Goal: Task Accomplishment & Management: Manage account settings

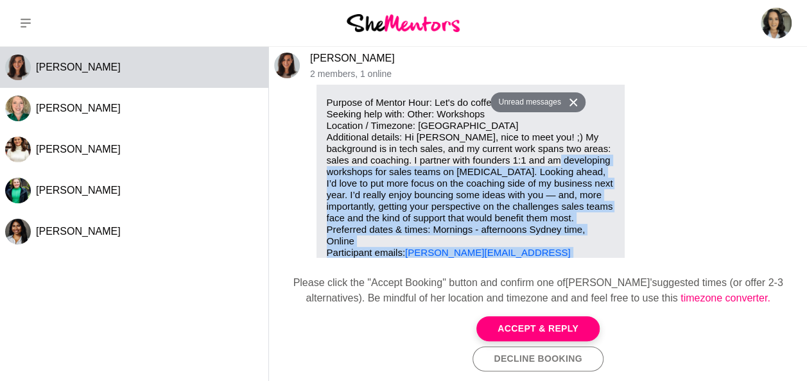
scroll to position [34, 0]
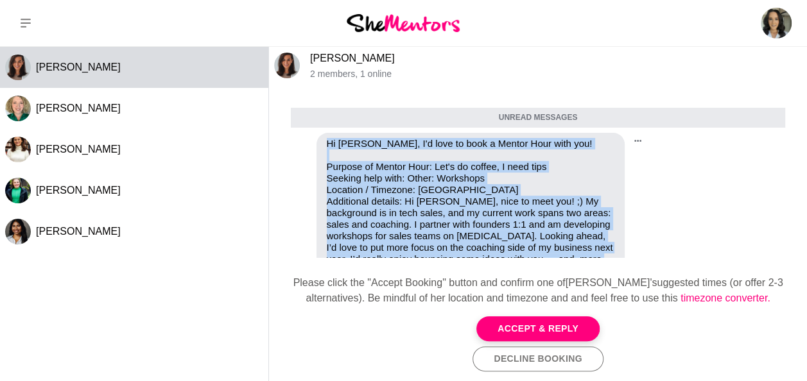
drag, startPoint x: 420, startPoint y: 224, endPoint x: 324, endPoint y: 139, distance: 128.7
click at [324, 139] on div "Hi [PERSON_NAME], I'd love to book a Mentor Hour with you! Purpose of Mentor Ho…" at bounding box center [471, 253] width 308 height 241
copy div "Hi [PERSON_NAME], I'd love to book a Mentor Hour with you! Purpose of Mentor Ho…"
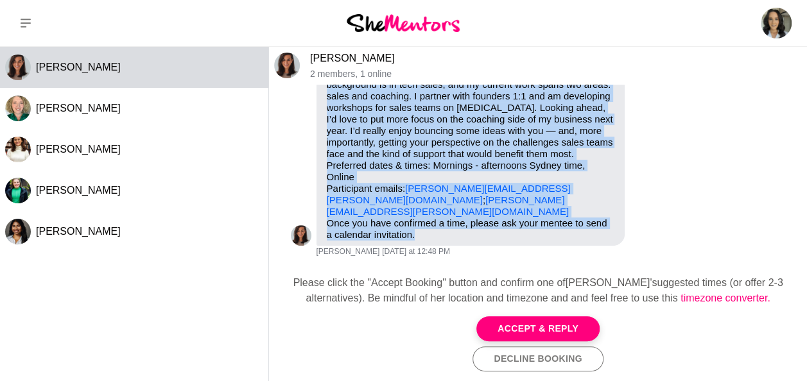
scroll to position [227, 0]
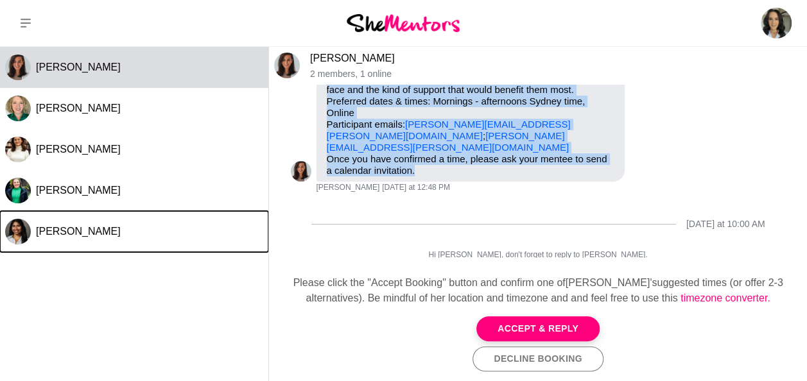
click at [79, 241] on button "[PERSON_NAME]" at bounding box center [134, 231] width 268 height 41
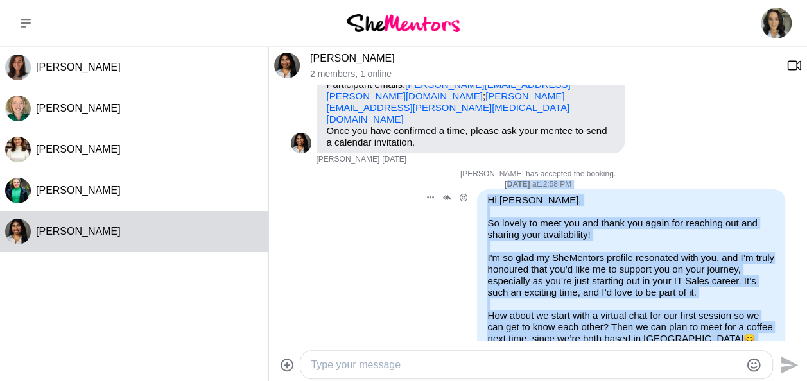
scroll to position [128, 0]
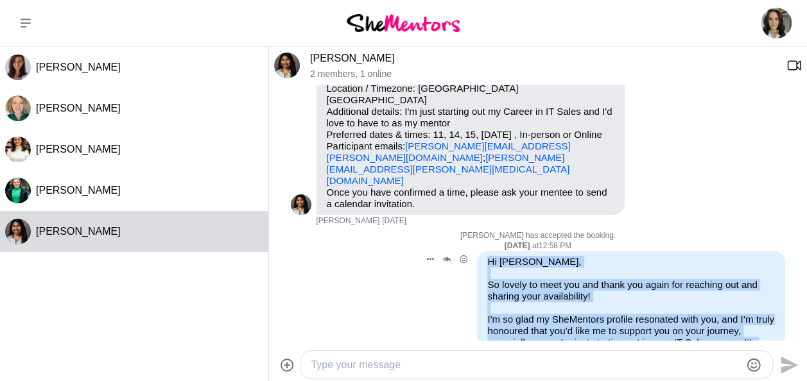
drag, startPoint x: 611, startPoint y: 289, endPoint x: 469, endPoint y: 231, distance: 153.2
copy div "Lo Ipsumdo, Si ametco ad elit sed doe tempo inc utlab etd magnaali eni adm veni…"
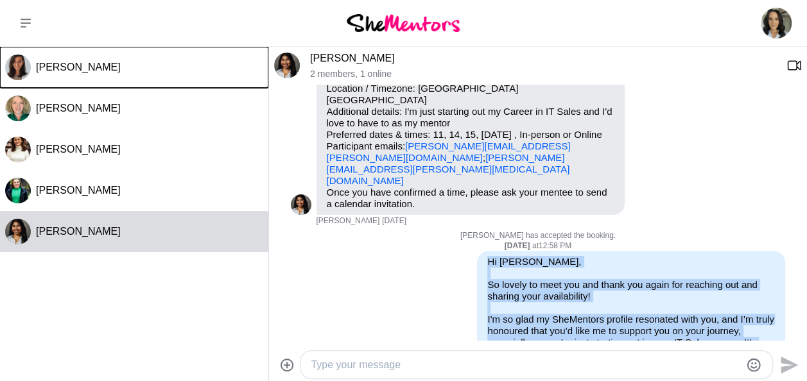
click at [92, 73] on button "[PERSON_NAME]" at bounding box center [134, 67] width 268 height 41
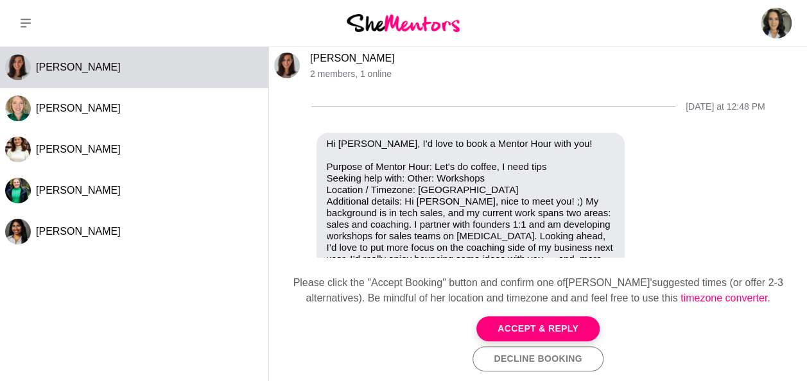
scroll to position [68, 0]
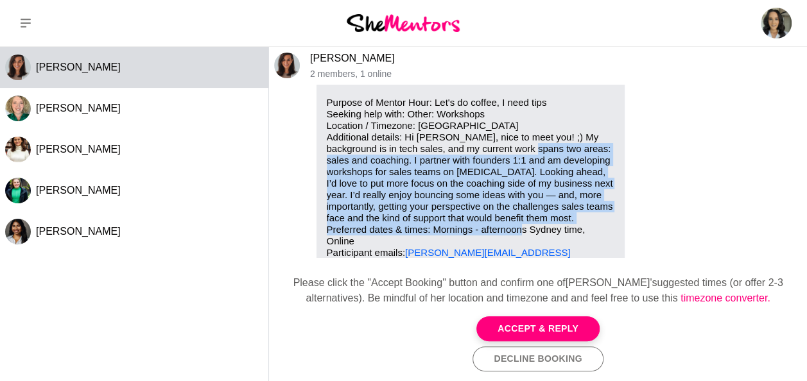
drag, startPoint x: 546, startPoint y: 149, endPoint x: 597, endPoint y: 229, distance: 94.4
click at [597, 229] on p "Purpose of Mentor Hour: Let's do coffee, I need tips Seeking help with: Other: …" at bounding box center [471, 189] width 288 height 185
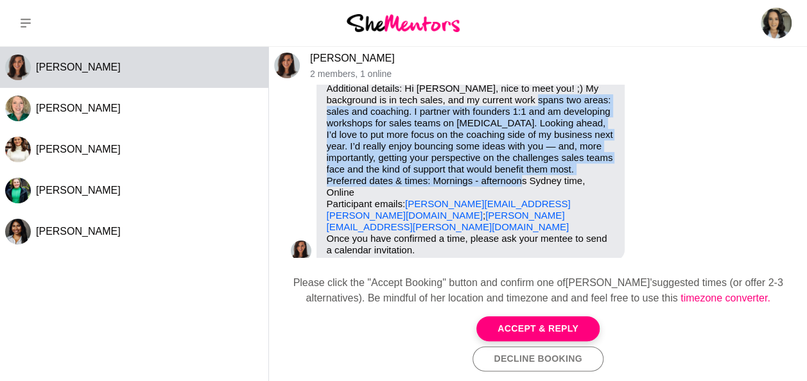
scroll to position [132, 0]
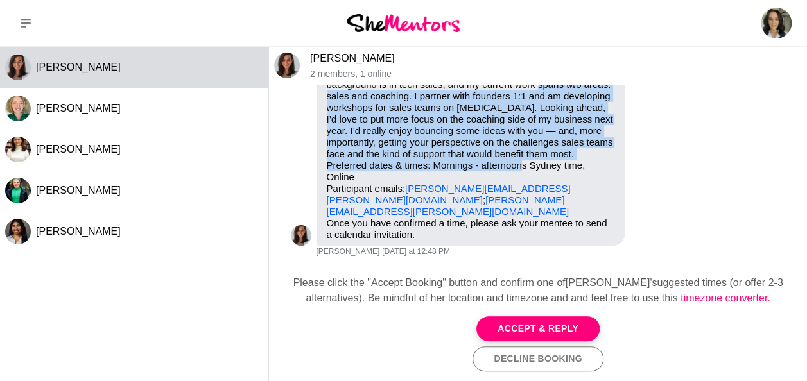
click at [562, 330] on button "Accept & Reply" at bounding box center [537, 329] width 123 height 25
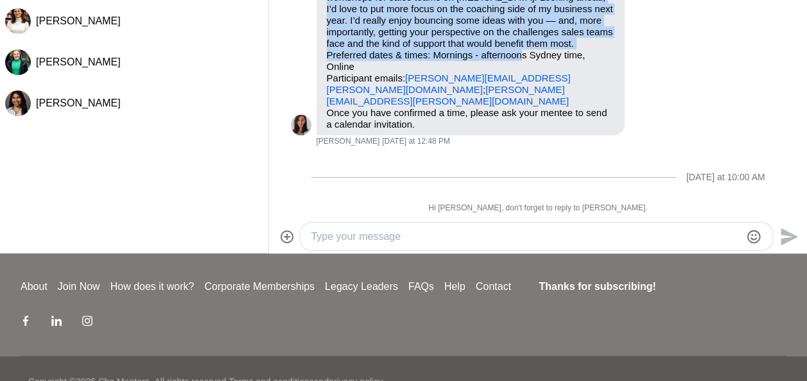
scroll to position [186, 0]
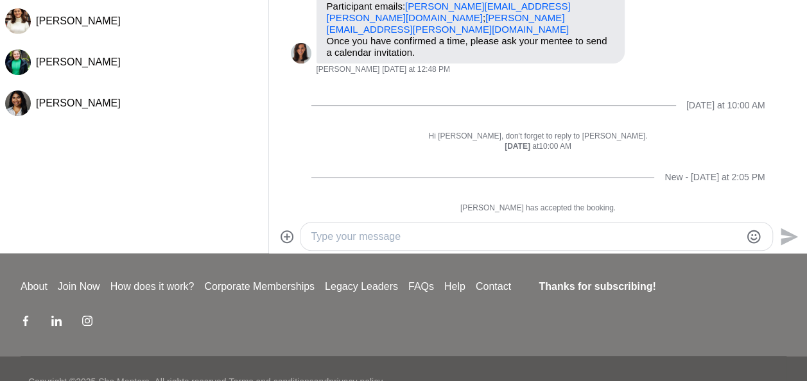
click at [436, 224] on div at bounding box center [537, 237] width 472 height 28
click at [437, 230] on textarea "Type your message" at bounding box center [526, 236] width 430 height 15
paste textarea "Hi [PERSON_NAME], Apologies for the delayed response—we had the Grand Final pub…"
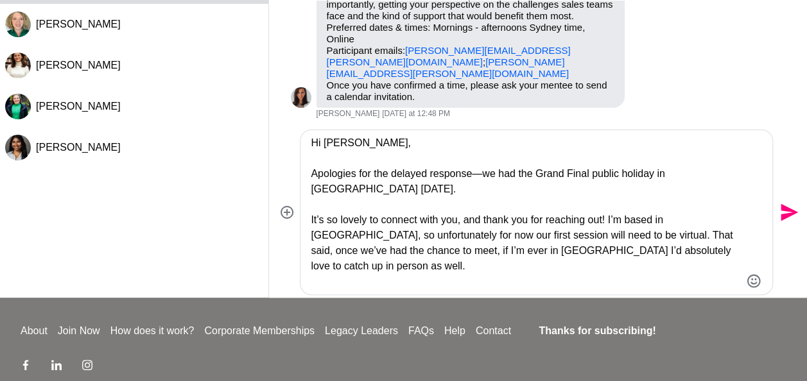
scroll to position [64, 0]
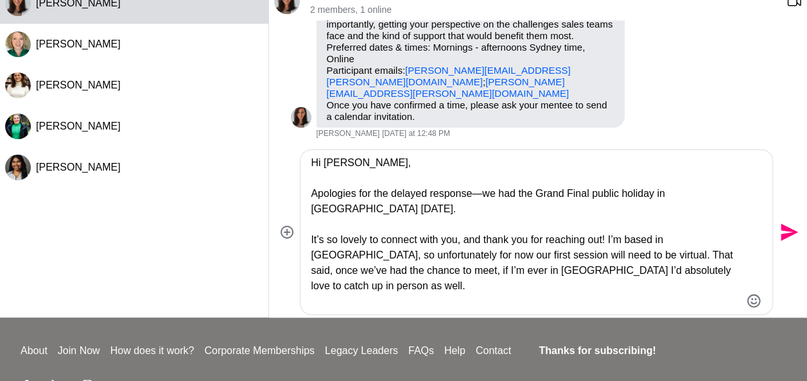
click at [481, 191] on textarea "Hi [PERSON_NAME], Apologies for the delayed response—we had the Grand Final pub…" at bounding box center [526, 232] width 430 height 154
drag, startPoint x: 313, startPoint y: 195, endPoint x: 392, endPoint y: 207, distance: 80.0
click at [312, 195] on textarea "Hi [PERSON_NAME], Apologies for the delayed response—we had the Grand Final pub…" at bounding box center [526, 232] width 430 height 154
click at [573, 196] on textarea "Hi [PERSON_NAME], good afternoon and apologies for the delayed response—we had …" at bounding box center [526, 232] width 430 height 154
drag, startPoint x: 459, startPoint y: 196, endPoint x: 367, endPoint y: 187, distance: 92.8
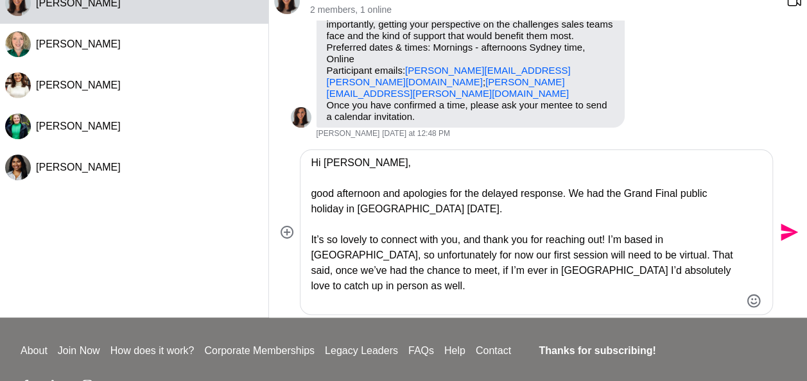
click at [457, 196] on textarea "Hi [PERSON_NAME], good afternoon and apologies for the delayed response. We had…" at bounding box center [526, 232] width 430 height 154
drag, startPoint x: 616, startPoint y: 229, endPoint x: 618, endPoint y: 202, distance: 27.0
click at [615, 228] on textarea "Hi [PERSON_NAME], good afternoon and apologies for the delayed response. We had…" at bounding box center [526, 232] width 430 height 154
click at [351, 202] on textarea "Hi [PERSON_NAME], good afternoon and apologies for the delayed response. We had…" at bounding box center [526, 232] width 430 height 154
drag, startPoint x: 345, startPoint y: 208, endPoint x: 471, endPoint y: 223, distance: 126.7
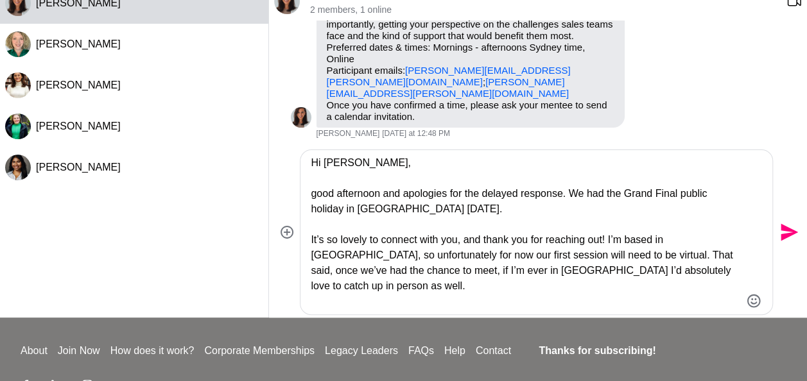
click at [345, 208] on textarea "Hi [PERSON_NAME], good afternoon and apologies for the delayed response. We had…" at bounding box center [526, 232] width 430 height 154
click at [444, 208] on textarea "Hi [PERSON_NAME], good afternoon and apologies for the delayed response. We had…" at bounding box center [526, 232] width 430 height 154
click at [470, 204] on textarea "Hi [PERSON_NAME], good afternoon and apologies for the delayed response. We had…" at bounding box center [526, 232] width 430 height 154
click at [483, 204] on textarea "Hi [PERSON_NAME], good afternoon and apologies for the delayed response. We had…" at bounding box center [526, 232] width 430 height 154
click at [375, 241] on textarea "Hi [PERSON_NAME], good afternoon and apologies for the delayed response. We had…" at bounding box center [526, 232] width 430 height 154
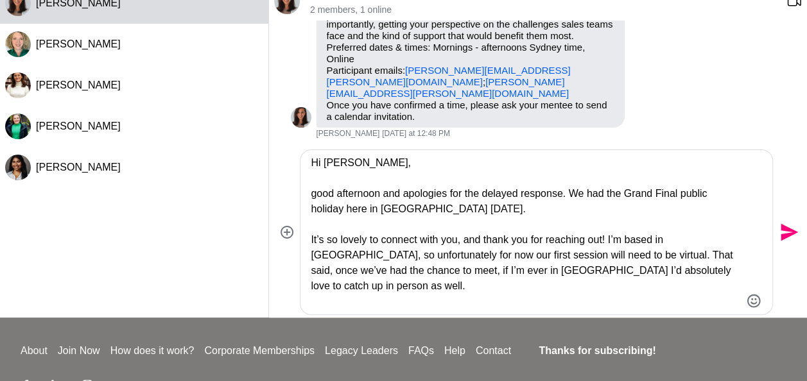
drag, startPoint x: 412, startPoint y: 273, endPoint x: 482, endPoint y: 291, distance: 72.3
click at [414, 273] on textarea "Hi [PERSON_NAME], good afternoon and apologies for the delayed response. We had…" at bounding box center [526, 232] width 430 height 154
click at [494, 273] on textarea "Hi [PERSON_NAME], good afternoon and apologies for the delayed response. We had…" at bounding box center [526, 232] width 430 height 154
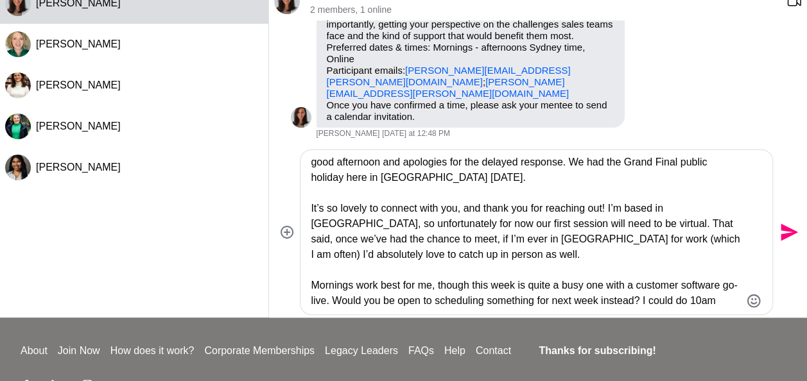
scroll to position [51, 0]
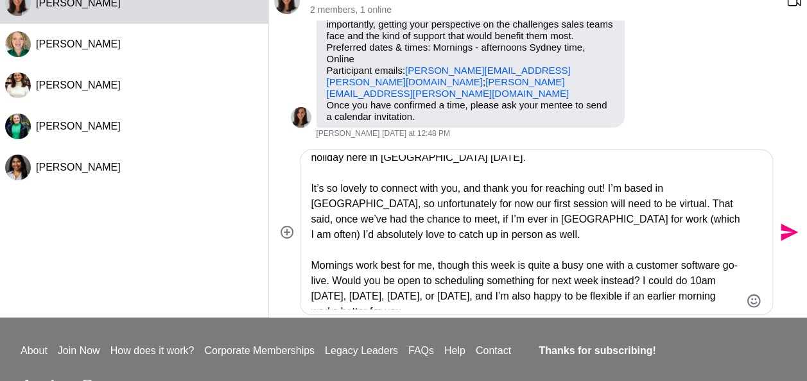
click at [541, 298] on textarea "Hi [PERSON_NAME], good afternoon and apologies for the delayed response. We had…" at bounding box center [526, 232] width 430 height 154
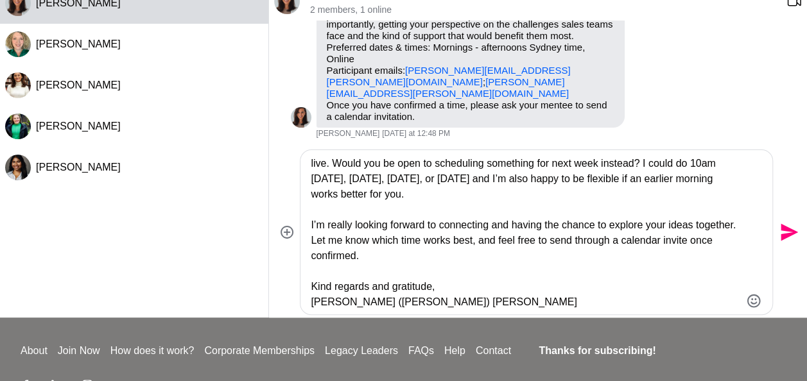
scroll to position [170, 0]
type textarea "Hi [PERSON_NAME], good afternoon and apologies for the delayed response. We had…"
click at [783, 241] on icon "Send" at bounding box center [788, 232] width 21 height 21
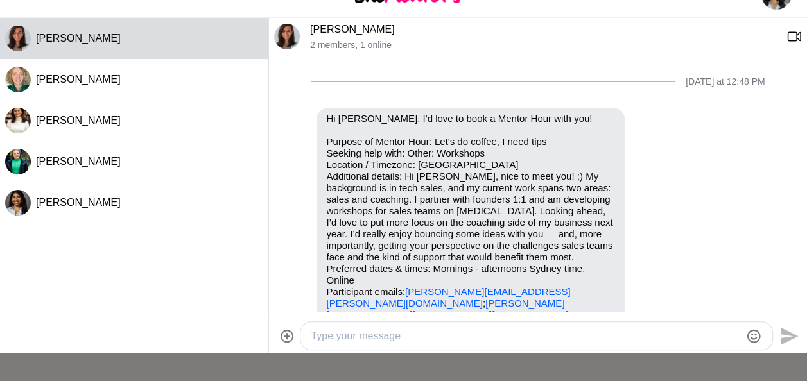
scroll to position [0, 0]
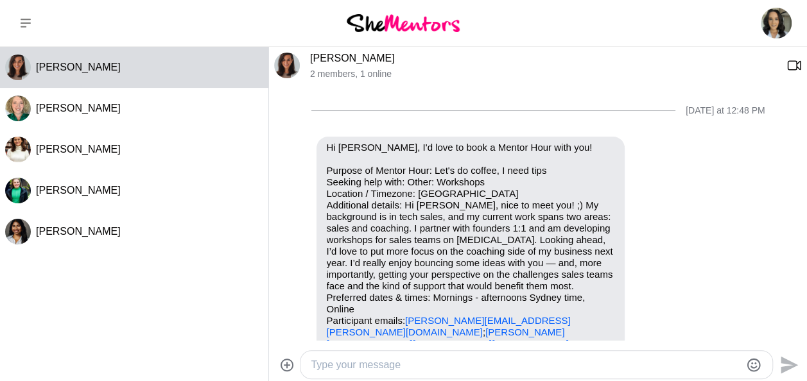
click at [761, 17] on img at bounding box center [776, 23] width 31 height 31
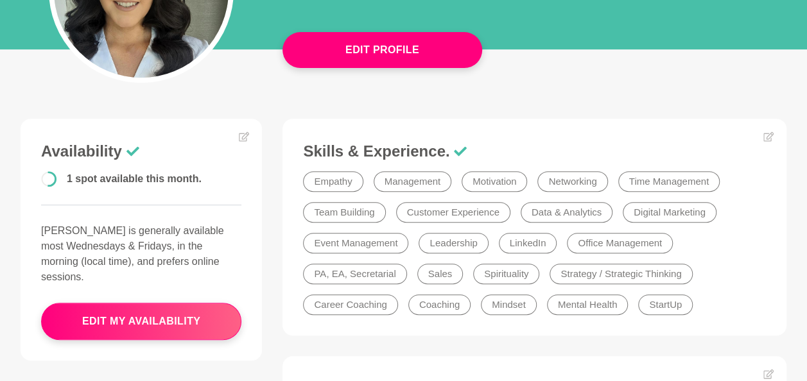
scroll to position [128, 0]
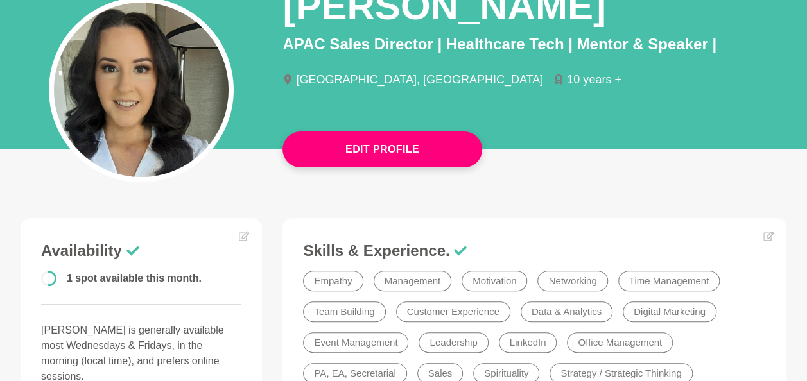
click at [395, 144] on button "Edit Profile" at bounding box center [383, 150] width 200 height 36
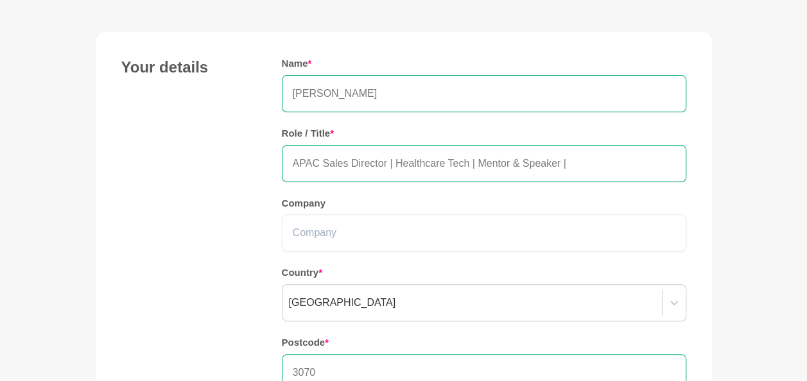
scroll to position [193, 0]
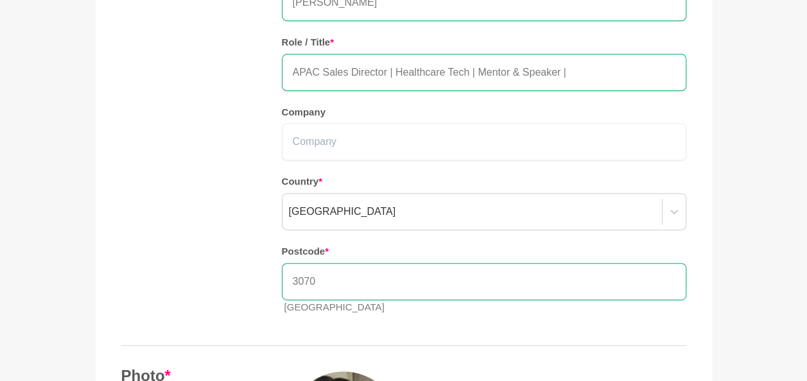
click at [476, 70] on input "APAC Sales Director | Healthcare Tech | Mentor & Speaker |" at bounding box center [484, 72] width 405 height 37
type input "APAC Sales Director | Healthcare Tech | Coach, Mentor & Speaker |"
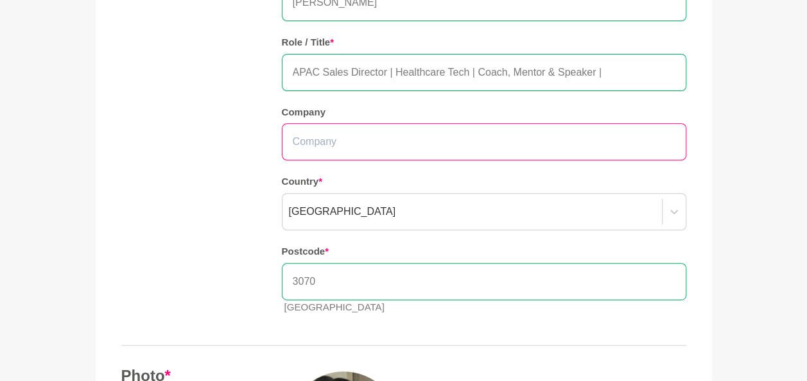
click at [457, 134] on input "text" at bounding box center [484, 141] width 405 height 37
type input "V"
type input "Coaching by [PERSON_NAME] [PERSON_NAME]"
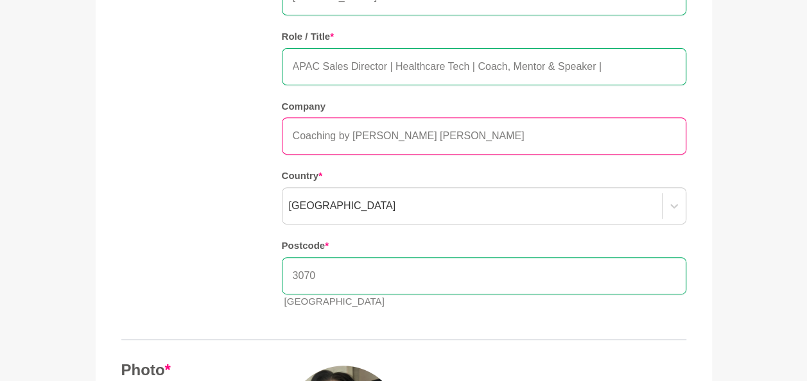
scroll to position [128, 0]
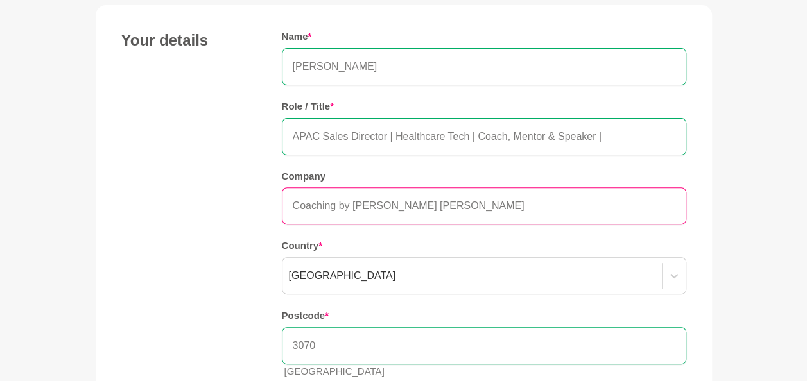
drag, startPoint x: 437, startPoint y: 209, endPoint x: 268, endPoint y: 204, distance: 168.9
click at [269, 204] on div "Your details Name * [PERSON_NAME] Role / Title * APAC Sales Director | Healthca…" at bounding box center [403, 210] width 565 height 358
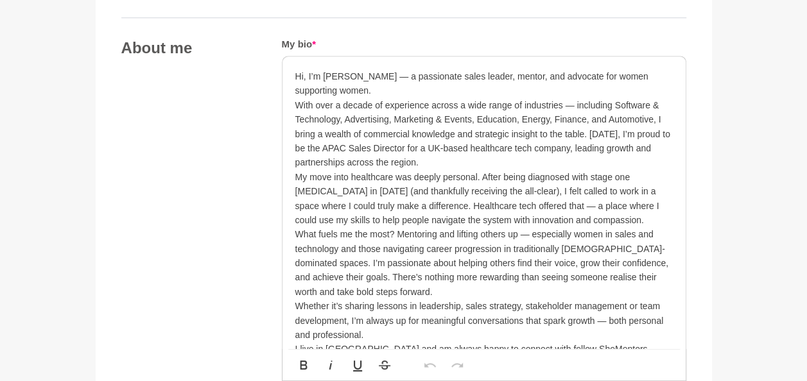
scroll to position [706, 0]
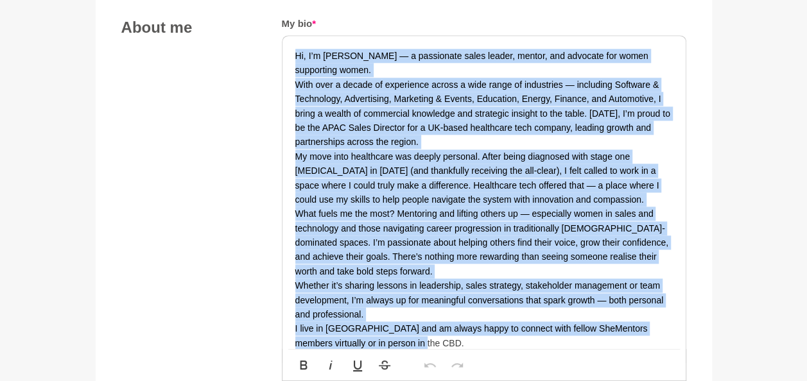
drag, startPoint x: 401, startPoint y: 344, endPoint x: 279, endPoint y: 50, distance: 318.4
click at [280, 50] on div "About me My bio * Hi, I’m [PERSON_NAME] — a passionate sales leader, mentor, an…" at bounding box center [403, 360] width 565 height 684
copy div "Lo, I’d Sitamet Consectetur — a elitseddoe tempo incidi, utlabo, etd magnaali e…"
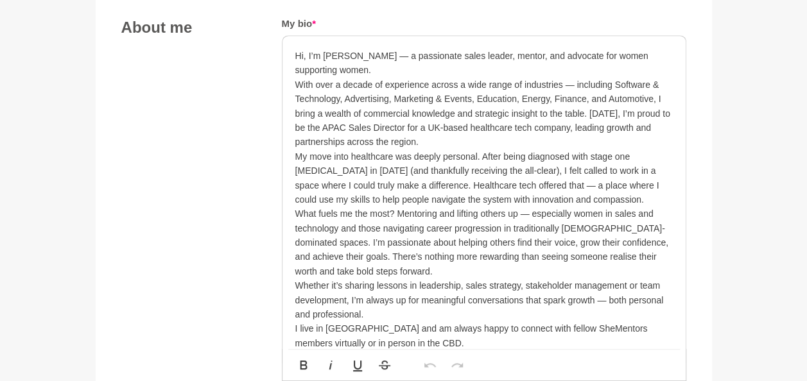
click at [231, 239] on div "About me My bio * Hi, I’m [PERSON_NAME] — a passionate sales leader, mentor, an…" at bounding box center [403, 360] width 565 height 684
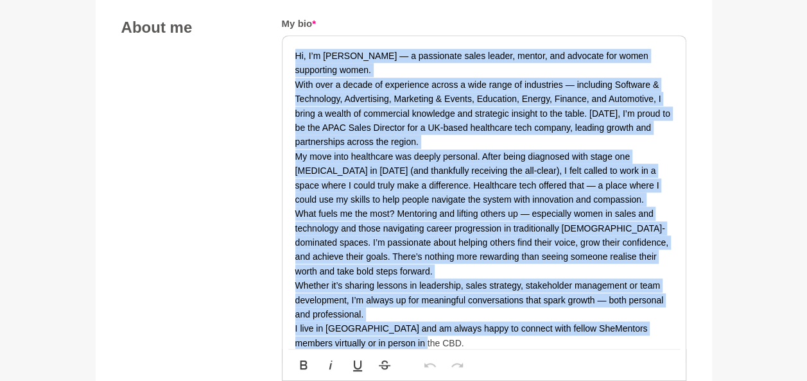
drag, startPoint x: 399, startPoint y: 281, endPoint x: 285, endPoint y: 52, distance: 255.6
click at [285, 52] on div "Hi, I’m [PERSON_NAME] — a passionate sales leader, mentor, and advocate for wom…" at bounding box center [484, 199] width 403 height 327
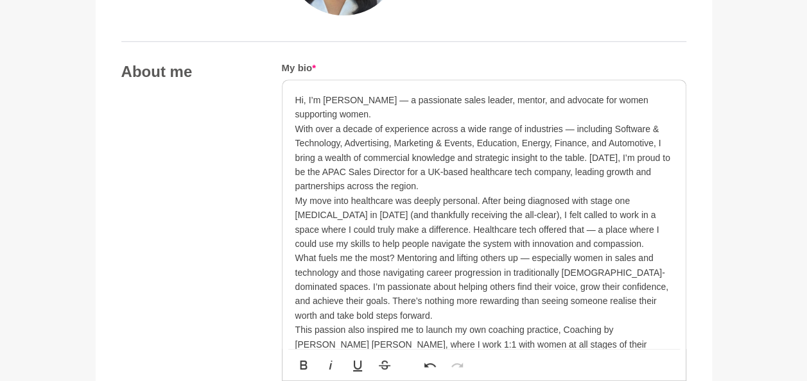
scroll to position [642, 0]
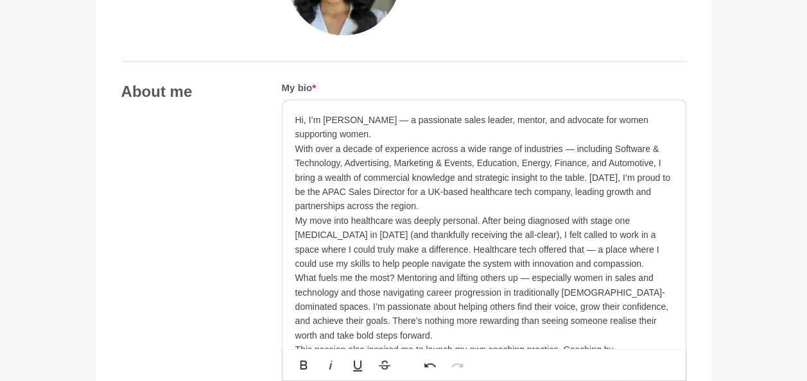
click at [408, 116] on p "Hi, I’m [PERSON_NAME] — a passionate sales leader, mentor, and advocate for wom…" at bounding box center [484, 127] width 378 height 29
click at [453, 133] on p "Hi, I’m [PERSON_NAME], a passionate sales leader, mentor, and advocate for wome…" at bounding box center [484, 127] width 378 height 29
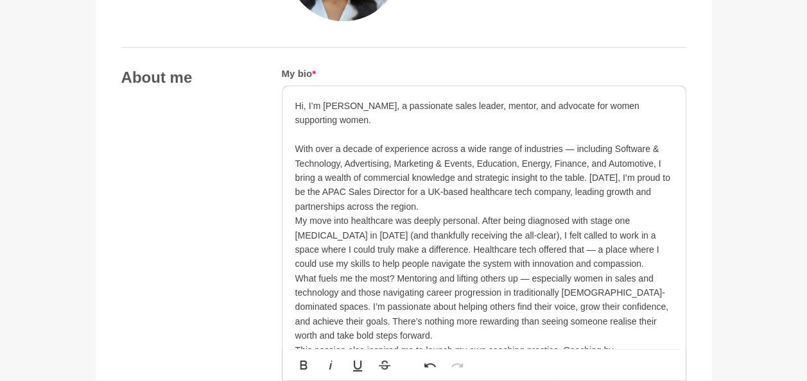
click at [571, 148] on p "With over a decade of experience across a wide range of industries — including …" at bounding box center [484, 178] width 378 height 72
click at [396, 220] on p "My move into healthcare was deeply personal. After being diagnosed with stage o…" at bounding box center [484, 243] width 378 height 58
click at [471, 202] on p "With over a decade of experience across a wide range of industries, including S…" at bounding box center [484, 178] width 378 height 72
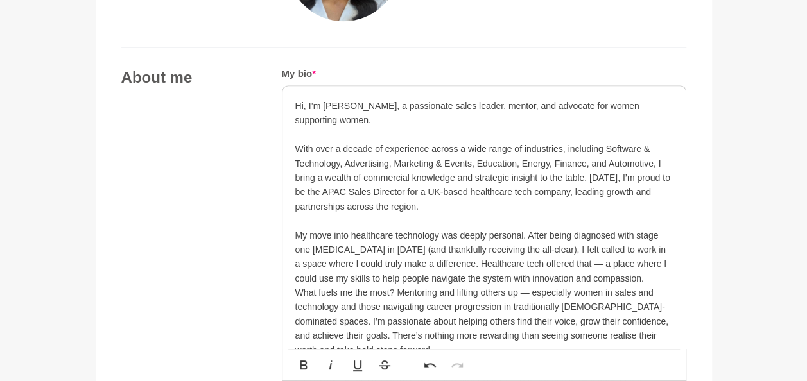
click at [394, 229] on p "My move into healthcare technology was deeply personal. After being diagnosed w…" at bounding box center [484, 258] width 378 height 58
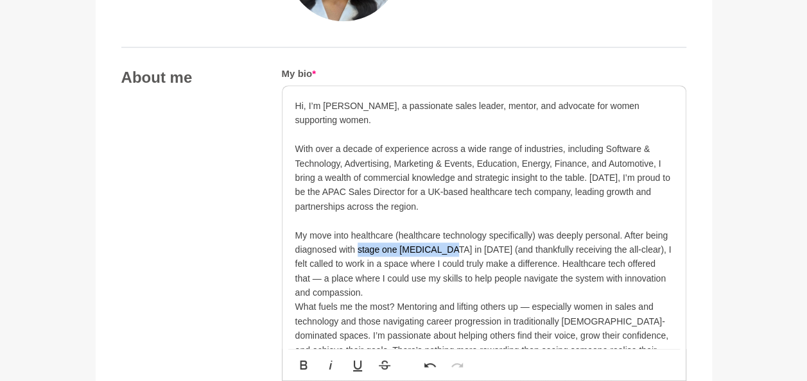
drag, startPoint x: 357, startPoint y: 250, endPoint x: 446, endPoint y: 253, distance: 88.7
click at [446, 253] on p "My move into healthcare (healthcare technology specifically) was deeply persona…" at bounding box center [484, 265] width 378 height 72
copy p "stage one [MEDICAL_DATA]"
click at [415, 286] on p "My move into healthcare (healthcare technology specifically) was deeply persona…" at bounding box center [484, 265] width 378 height 72
click at [400, 243] on p "My move into healthcare (healthcare technology specifically) was deeply persona…" at bounding box center [484, 265] width 378 height 72
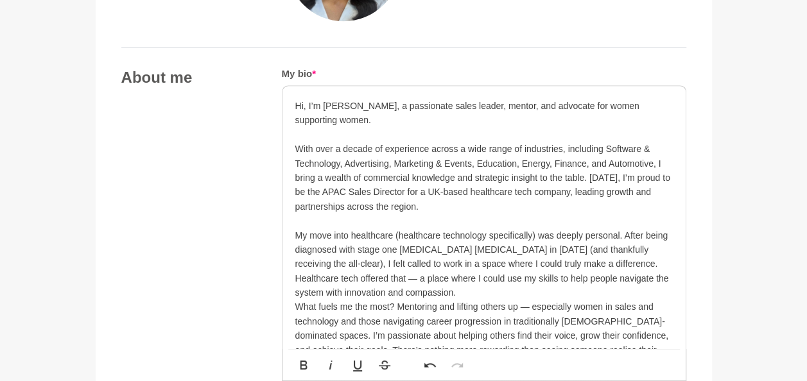
click at [374, 266] on p "My move into healthcare (healthcare technology specifically) was deeply persona…" at bounding box center [484, 265] width 378 height 72
drag, startPoint x: 353, startPoint y: 278, endPoint x: 387, endPoint y: 278, distance: 34.0
click at [354, 278] on p "My move into healthcare (healthcare technology specifically) was deeply persona…" at bounding box center [484, 265] width 378 height 72
click at [475, 290] on p "My move into healthcare (healthcare technology specifically) was deeply persona…" at bounding box center [484, 265] width 378 height 72
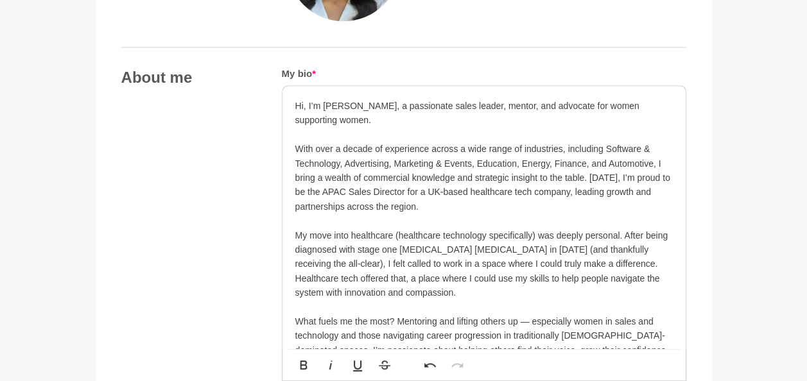
scroll to position [720, 0]
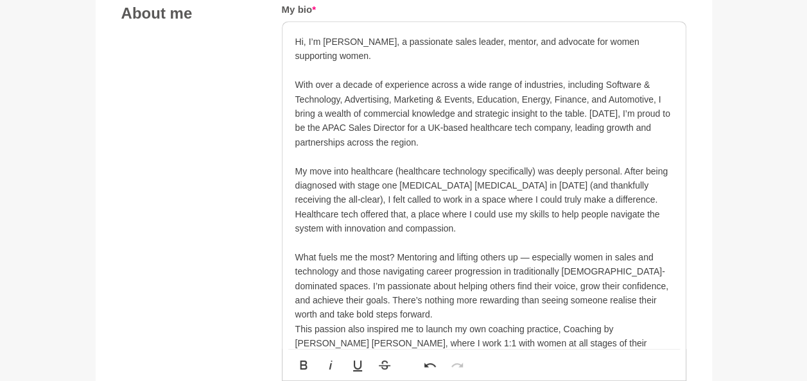
click at [528, 255] on p "What fuels me the most? Mentoring and lifting others up — especially women in s…" at bounding box center [484, 286] width 378 height 72
click at [394, 313] on p "What fuels me the most? Mentoring and lifting others up, especially women in sa…" at bounding box center [484, 286] width 378 height 72
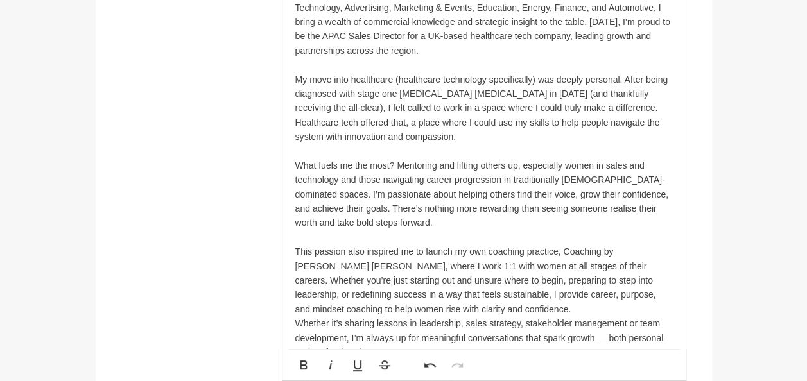
scroll to position [849, 0]
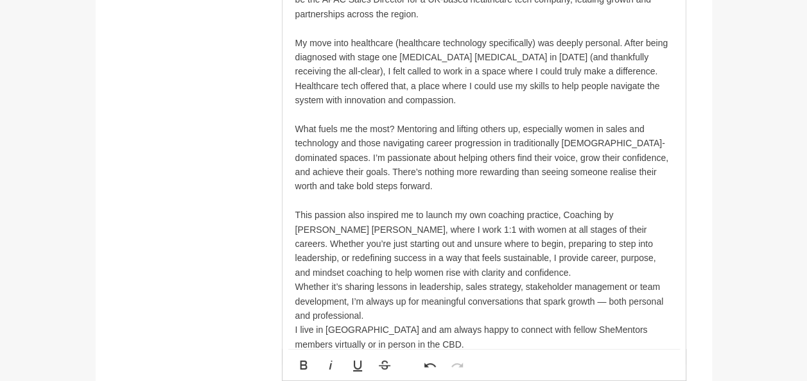
click at [421, 271] on p "This passion also inspired me to launch my own coaching practice, Coaching by […" at bounding box center [484, 244] width 378 height 72
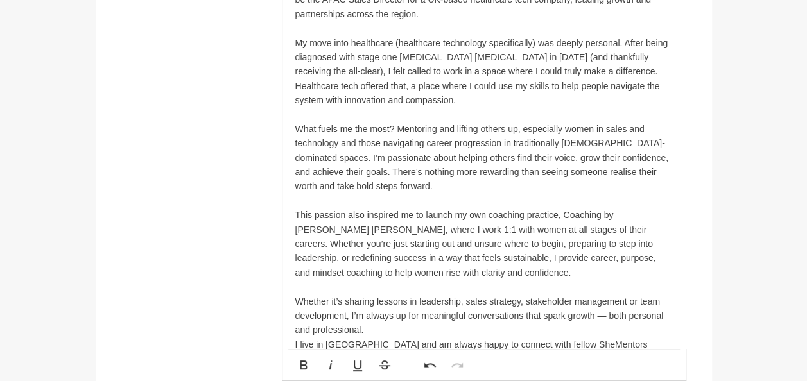
click at [488, 295] on p "Whether it’s sharing lessons in leadership, sales strategy, stakeholder managem…" at bounding box center [484, 316] width 378 height 43
click at [338, 329] on p "Whether it’s sharing lessons in leadership, sales and marketing strategy, stake…" at bounding box center [484, 316] width 378 height 43
click at [543, 316] on p "Whether it’s sharing lessons in leadership, sales and marketing strategy, stake…" at bounding box center [484, 316] width 378 height 43
click at [528, 321] on p "Whether it’s sharing lessons in leadership, sales and marketing strategy, stake…" at bounding box center [484, 316] width 378 height 43
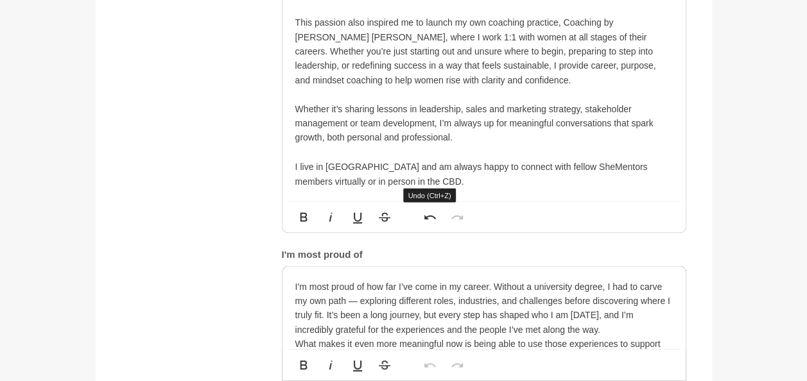
scroll to position [1106, 0]
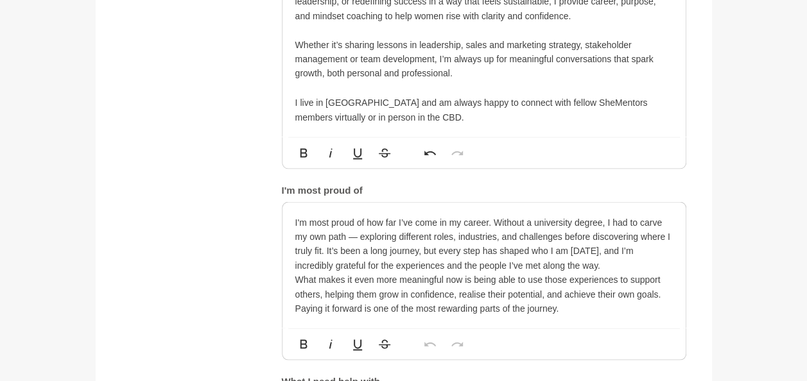
click at [356, 235] on p "I'm most proud of how far I’ve come in my career. Without a university degree, …" at bounding box center [484, 244] width 378 height 58
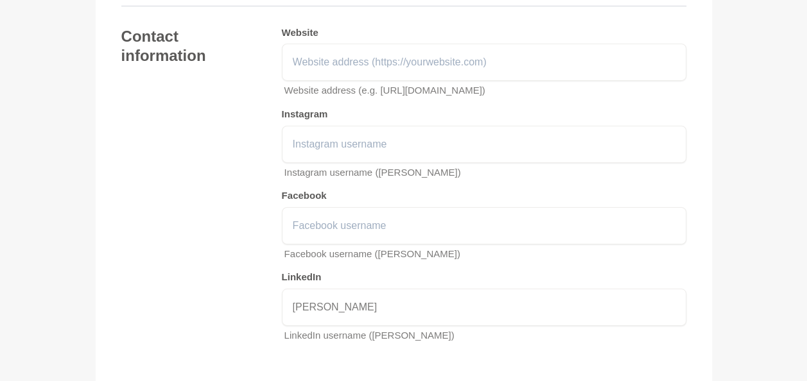
scroll to position [2262, 0]
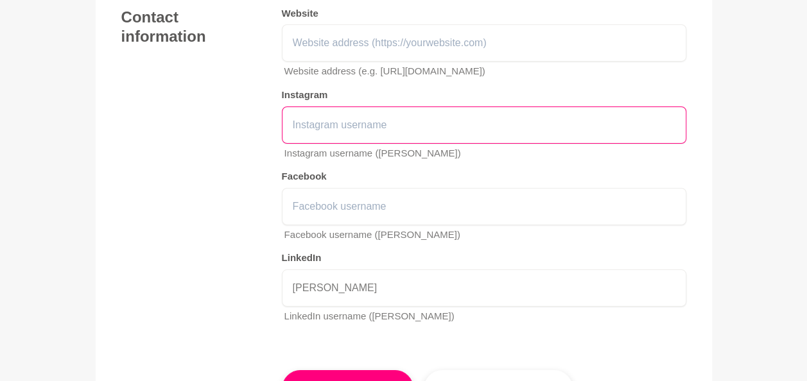
click at [431, 109] on input "text" at bounding box center [484, 125] width 405 height 37
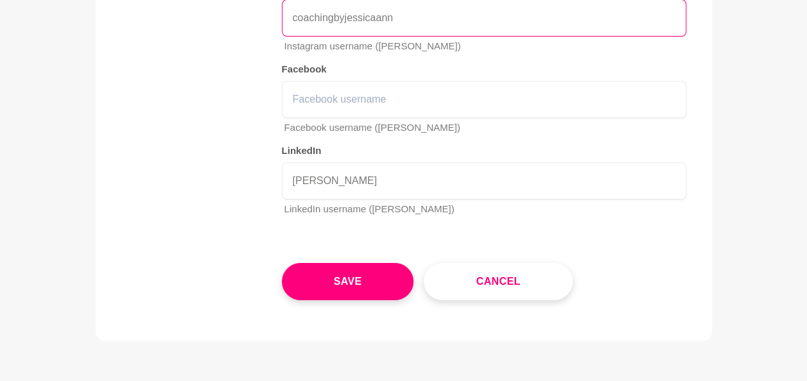
scroll to position [2390, 0]
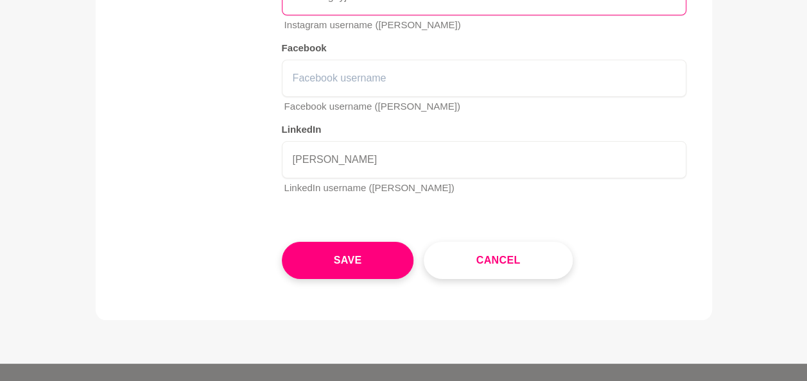
type input "coachingbyjessicaann"
click at [392, 265] on button "Save" at bounding box center [348, 260] width 132 height 37
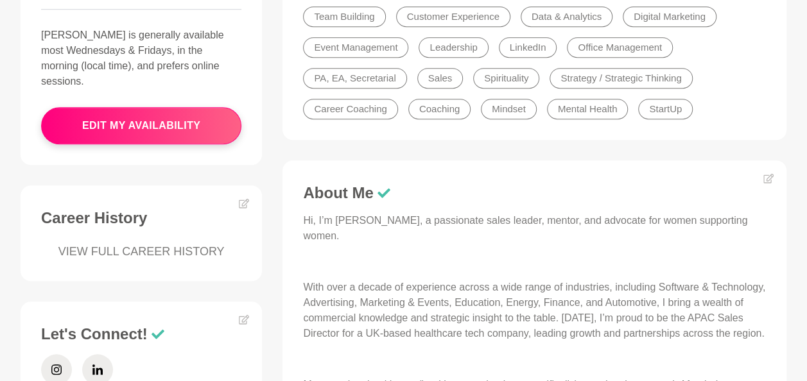
scroll to position [514, 0]
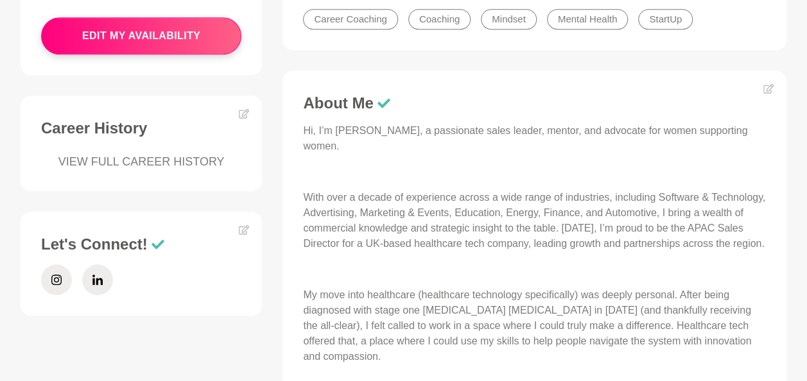
click at [68, 265] on span at bounding box center [56, 280] width 31 height 31
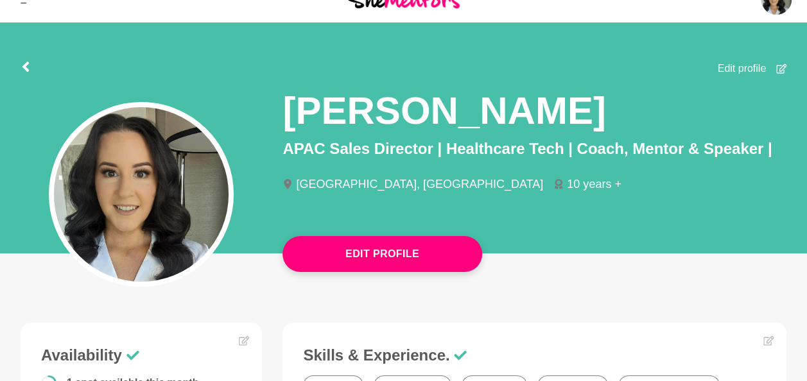
scroll to position [0, 0]
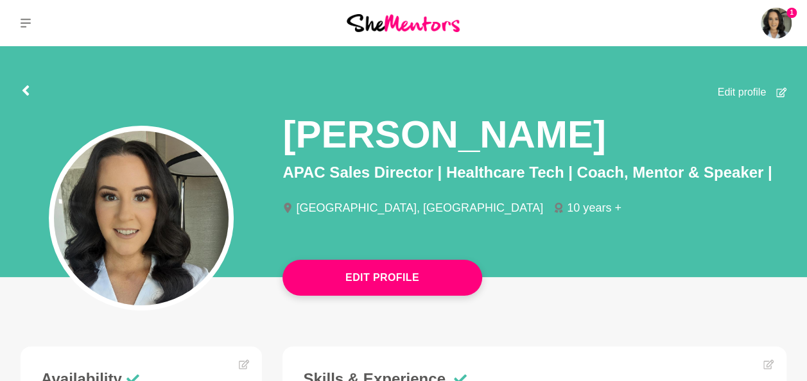
click at [777, 27] on img at bounding box center [776, 23] width 31 height 31
click at [0, 0] on p "Saved Items (8)" at bounding box center [0, 0] width 0 height 0
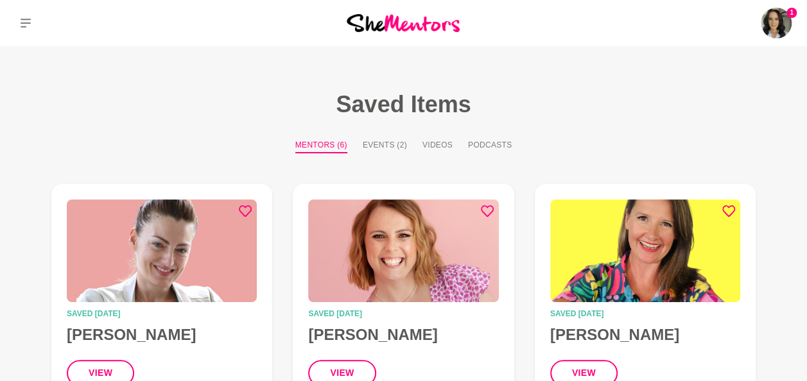
click at [0, 0] on link "Reviews (4)" at bounding box center [0, 0] width 0 height 0
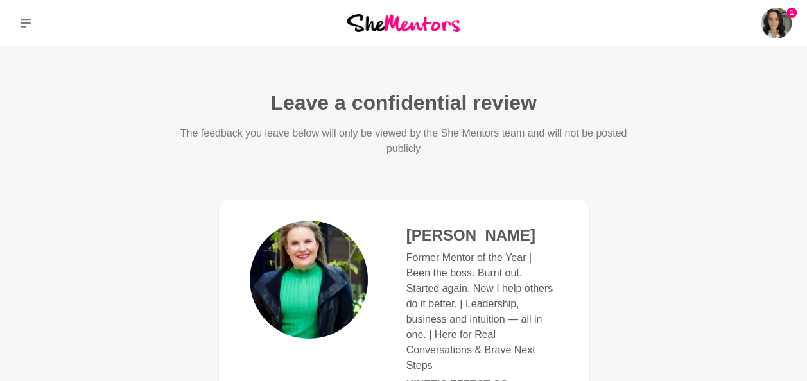
click at [772, 22] on img at bounding box center [776, 23] width 31 height 31
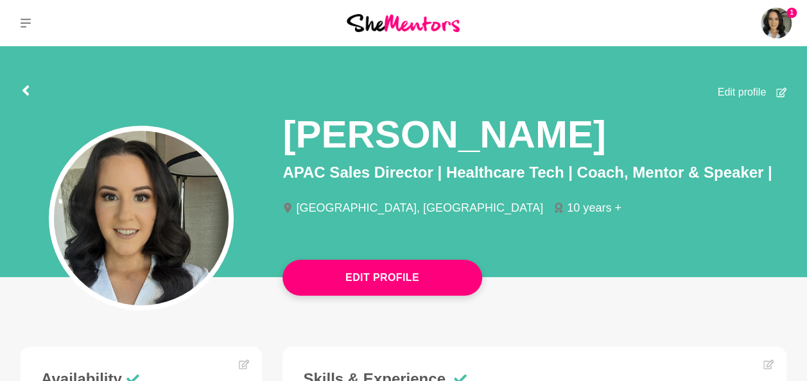
click at [0, 0] on p "Dashboard" at bounding box center [0, 0] width 0 height 0
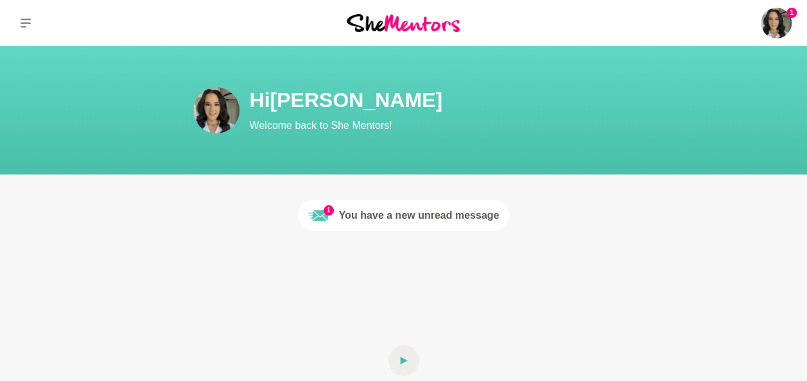
click at [423, 222] on div "You have a new unread message" at bounding box center [419, 215] width 161 height 15
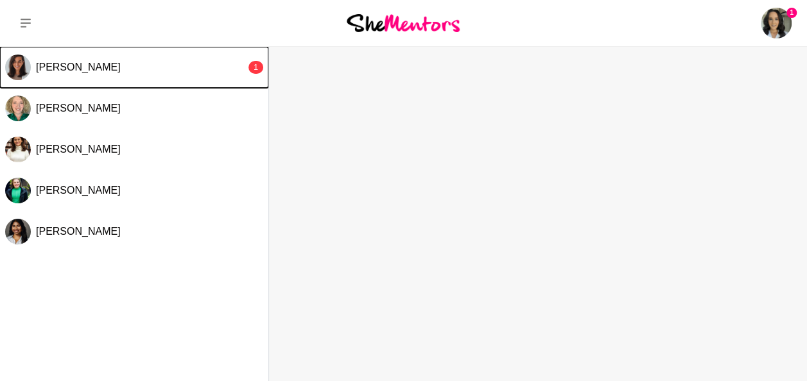
click at [157, 50] on button "[PERSON_NAME] 1" at bounding box center [134, 67] width 268 height 41
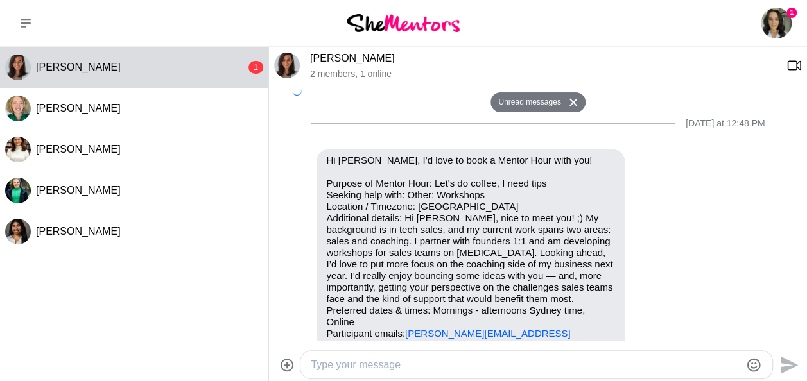
scroll to position [479, 0]
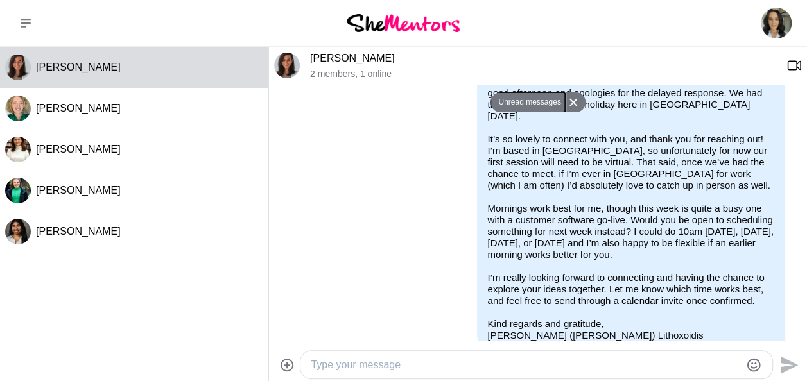
click at [541, 99] on button "Unread messages" at bounding box center [528, 102] width 74 height 21
click at [545, 104] on button "Unread messages" at bounding box center [528, 102] width 74 height 21
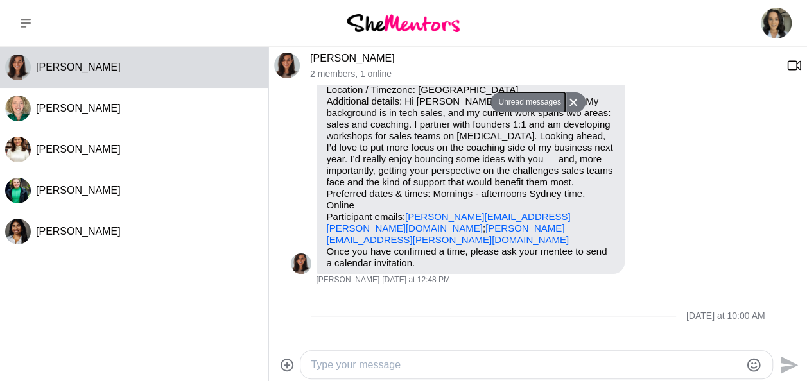
scroll to position [29, 0]
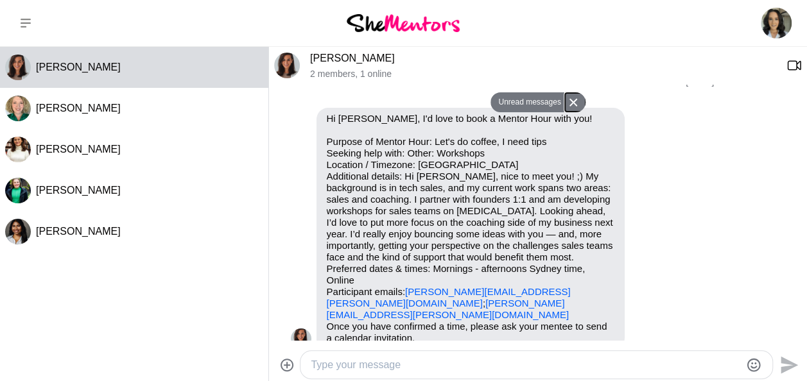
click at [573, 100] on icon at bounding box center [573, 102] width 9 height 8
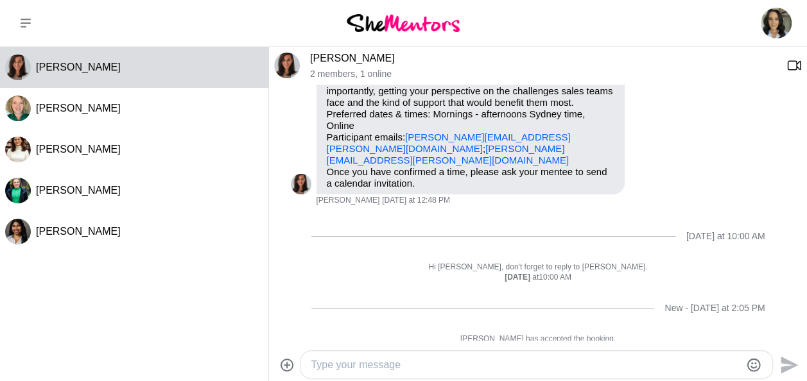
scroll to position [222, 0]
